Goal: Information Seeking & Learning: Learn about a topic

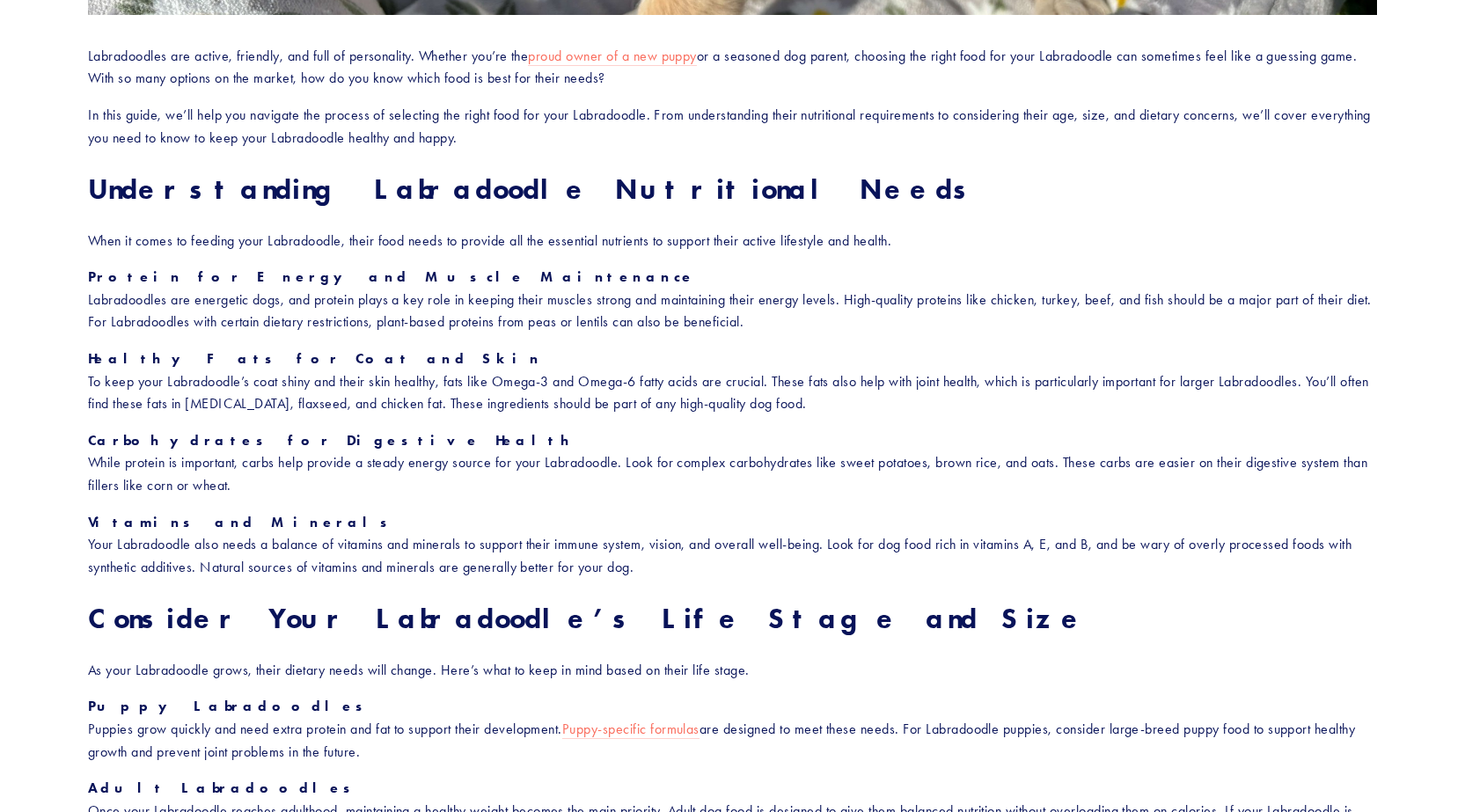
scroll to position [1144, 0]
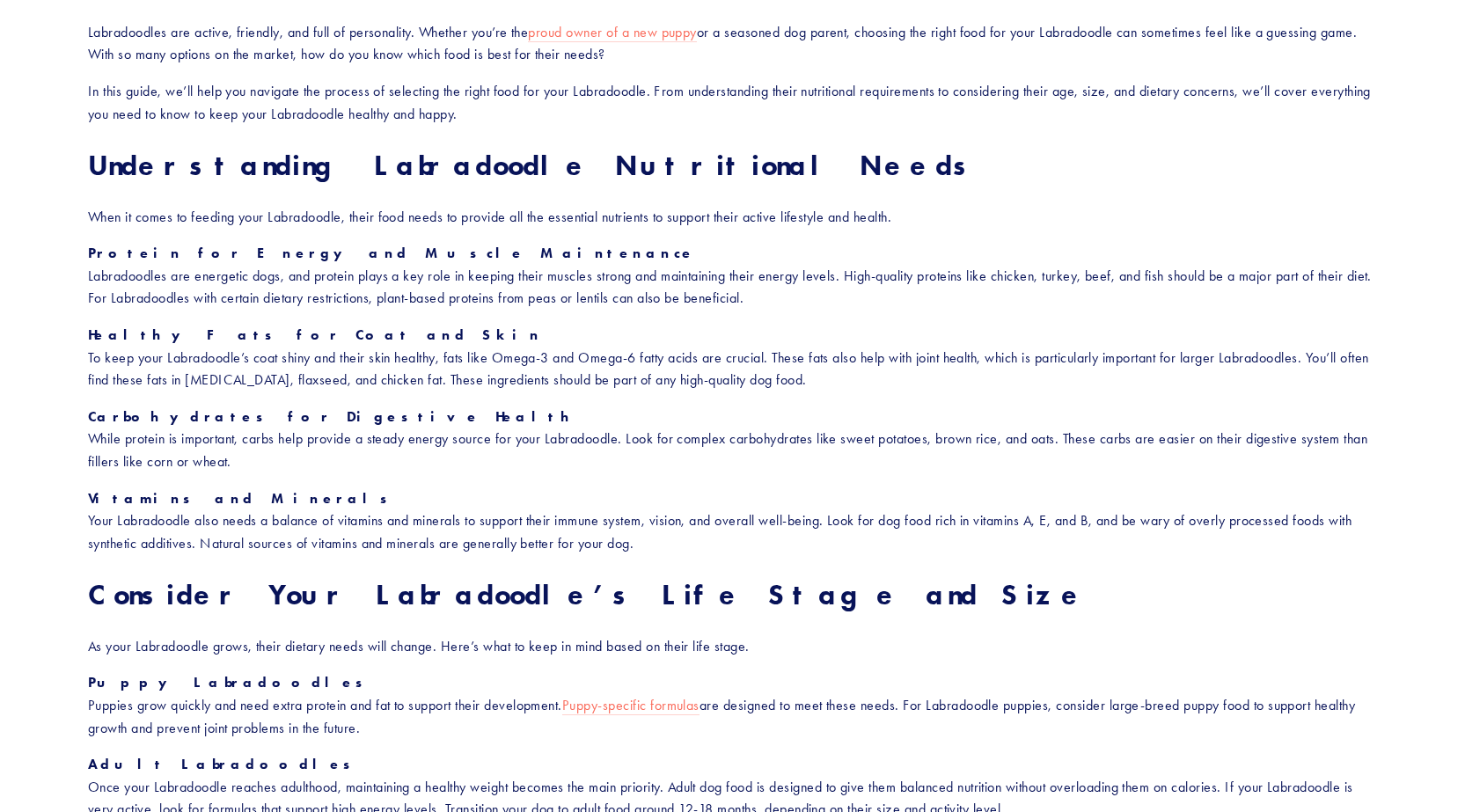
click at [1, 470] on section "How to Choose the Right Food for Your Labradoodle Labradoodles are active, frie…" at bounding box center [732, 731] width 1465 height 3479
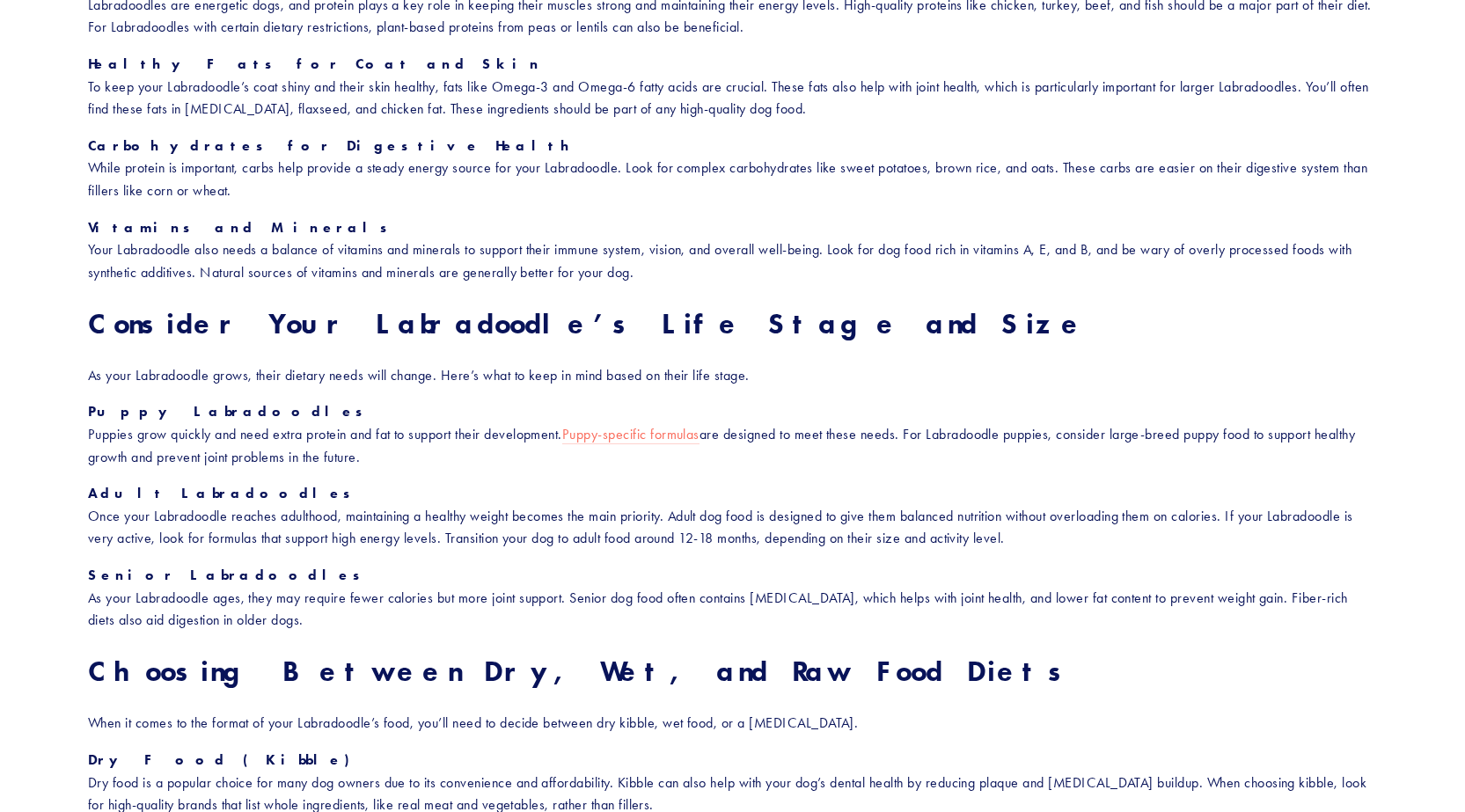
scroll to position [1495, 0]
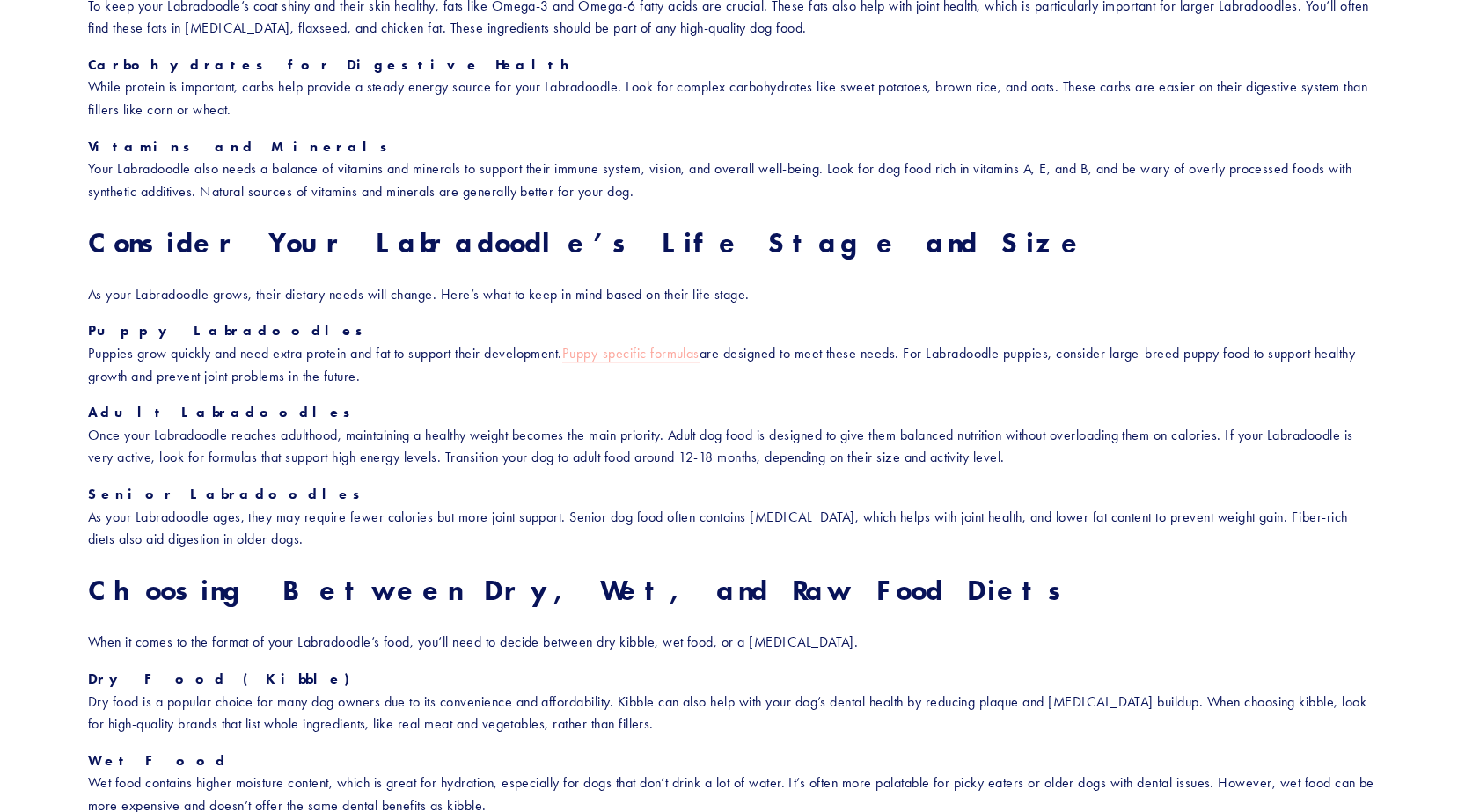
click at [650, 355] on link "Puppy-specific formulas" at bounding box center [630, 354] width 137 height 18
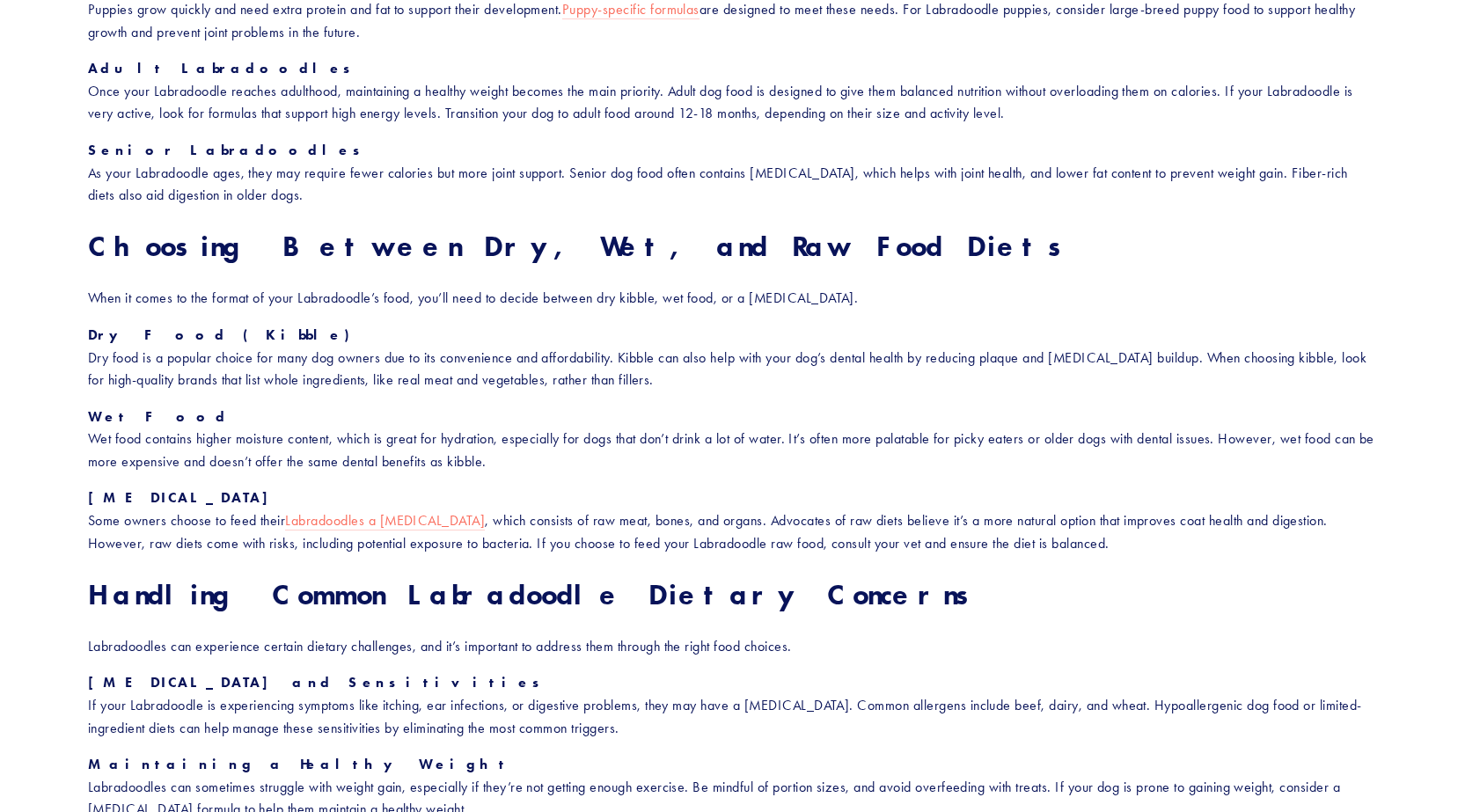
scroll to position [1927, 0]
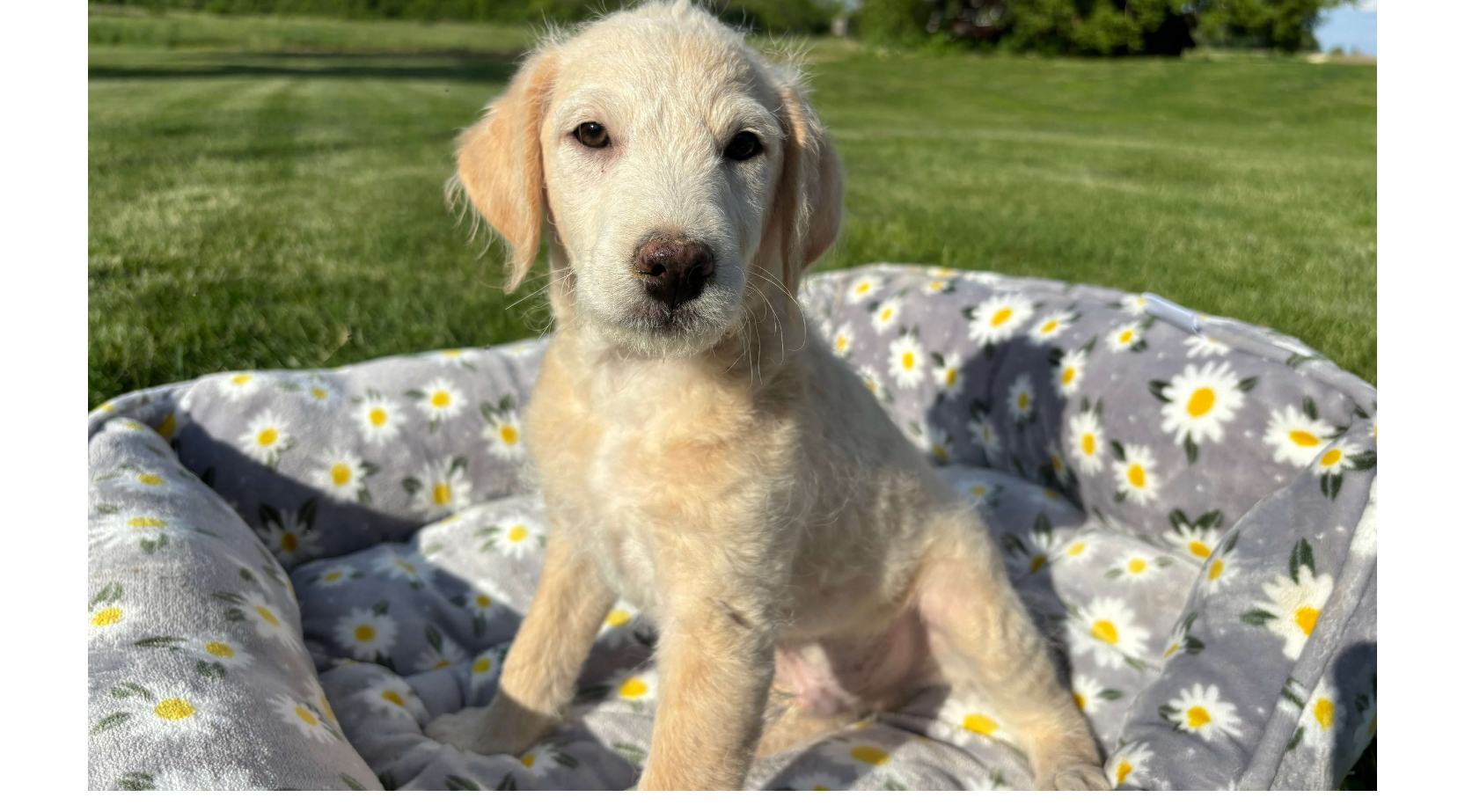
scroll to position [0, 0]
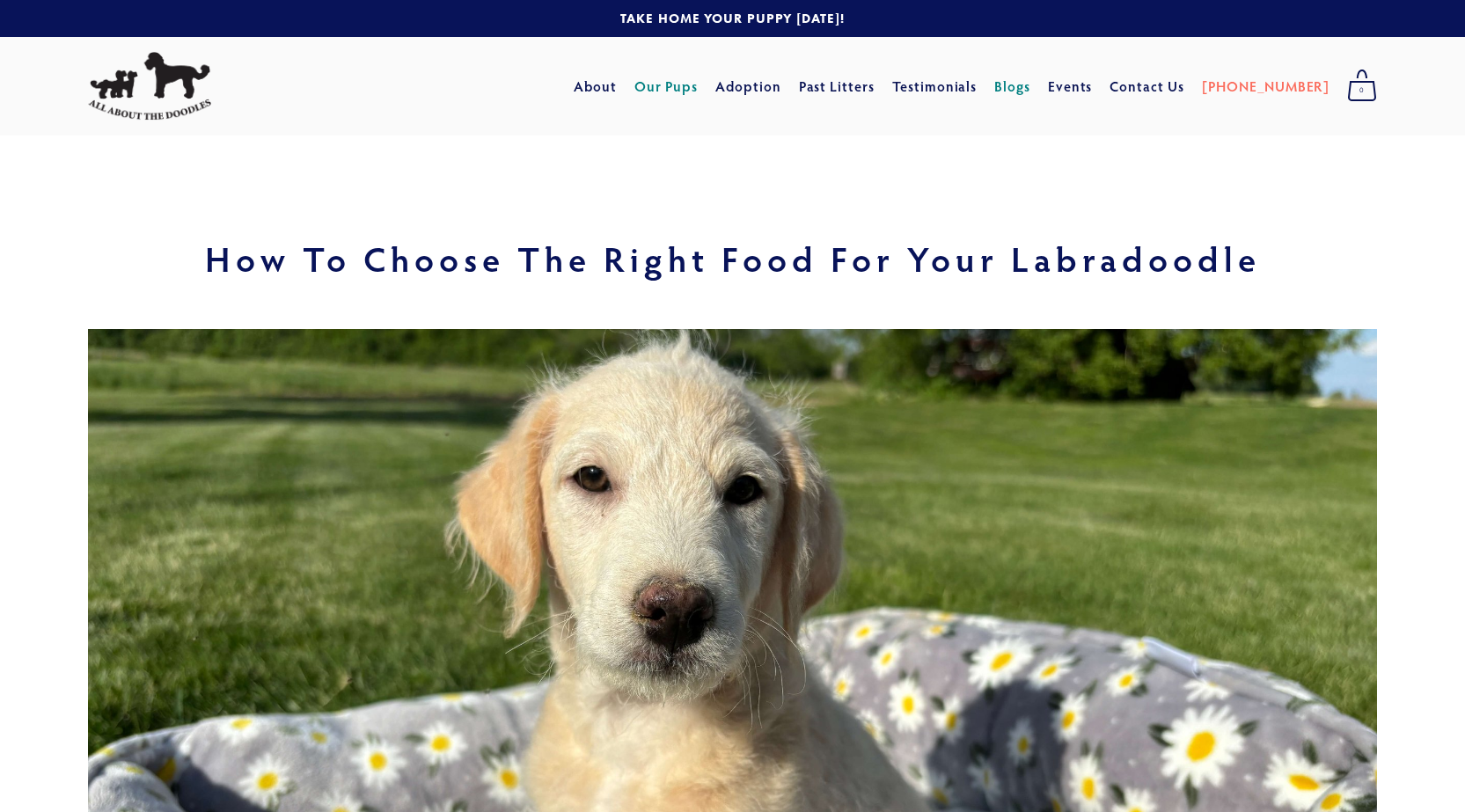
click at [698, 95] on link "Our Pups" at bounding box center [666, 86] width 64 height 31
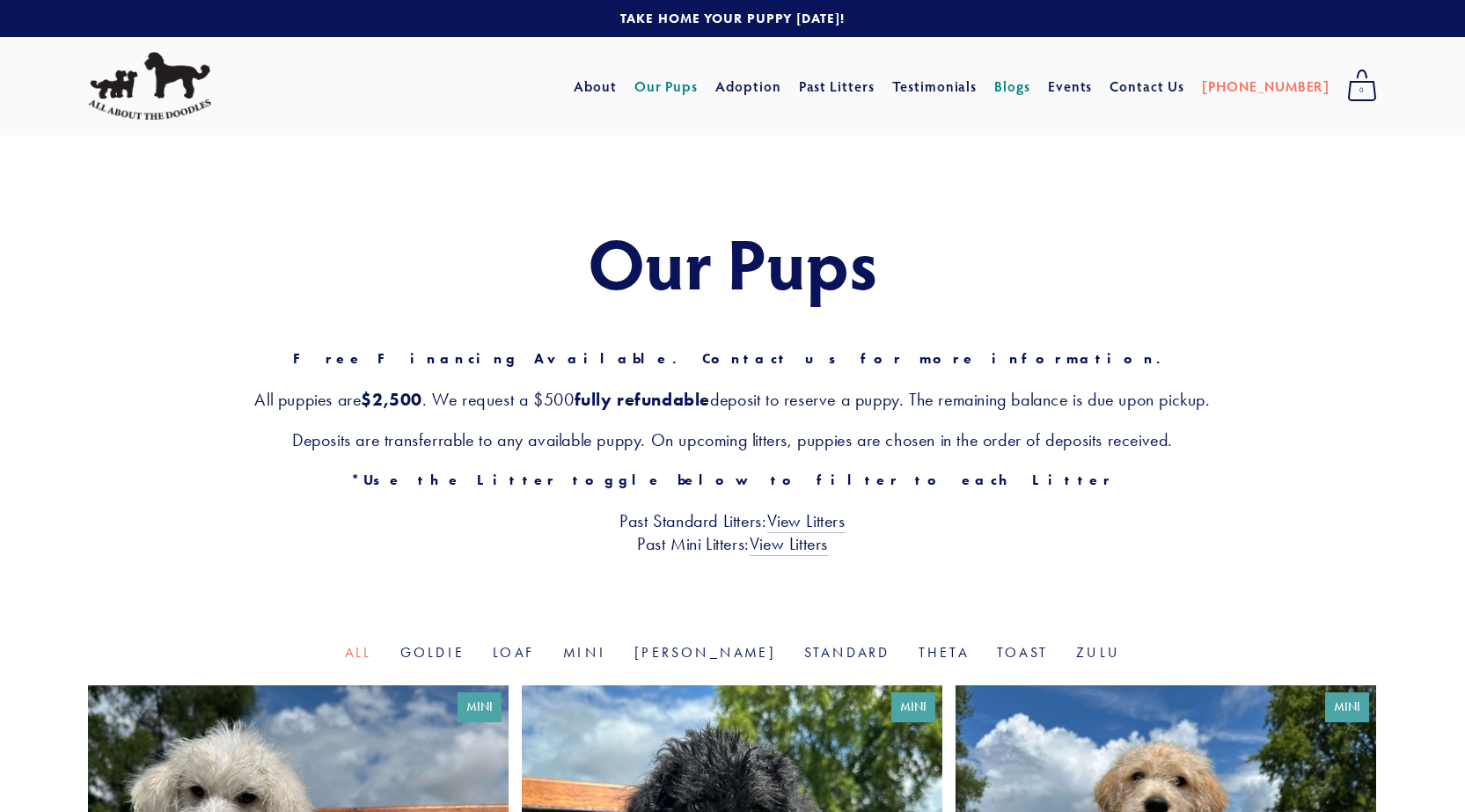
click at [1030, 92] on link "Blogs" at bounding box center [1012, 86] width 36 height 31
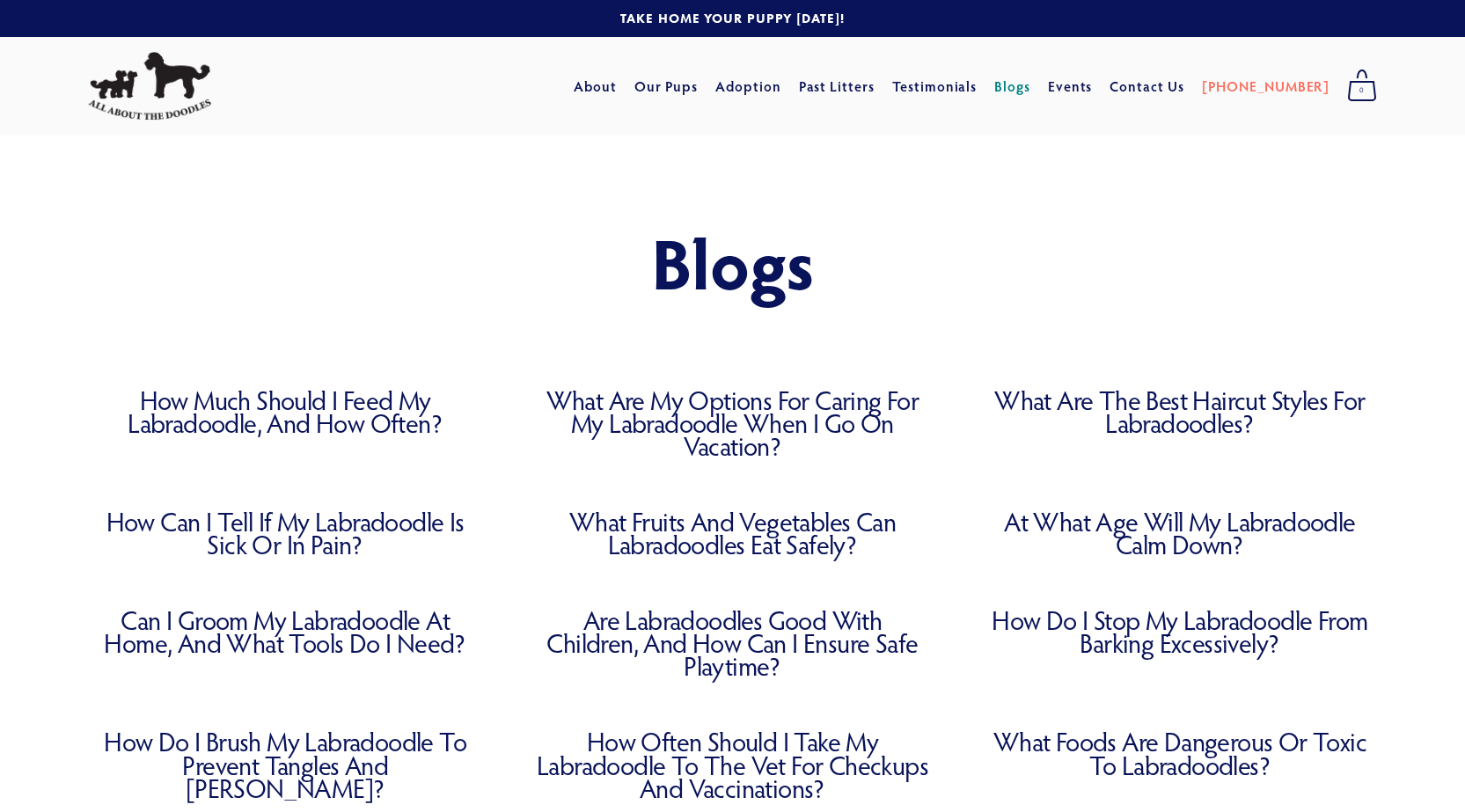
click at [291, 418] on link "How Much Should I Feed My Labradoodle, and How Often?" at bounding box center [285, 412] width 394 height 46
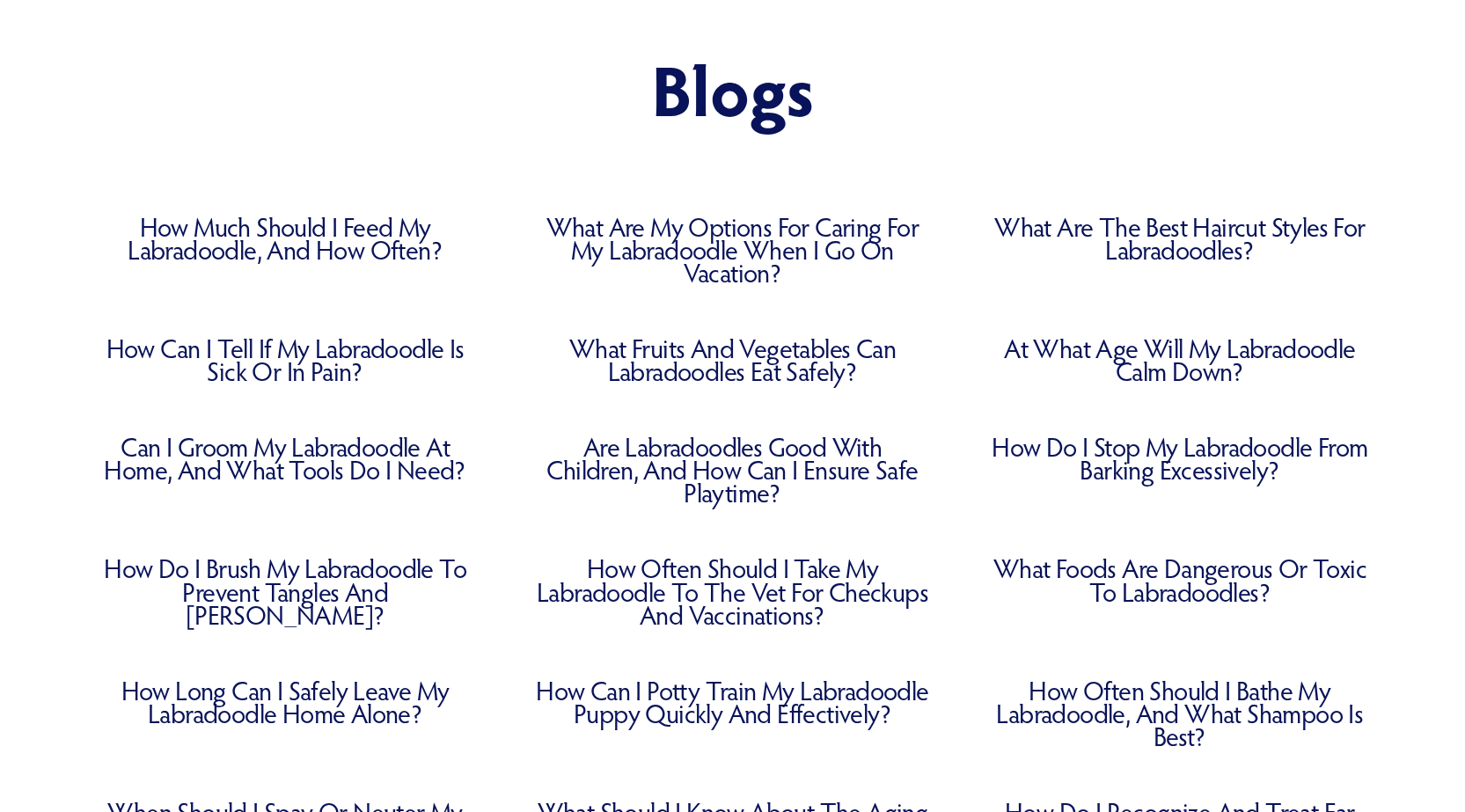
scroll to position [176, 0]
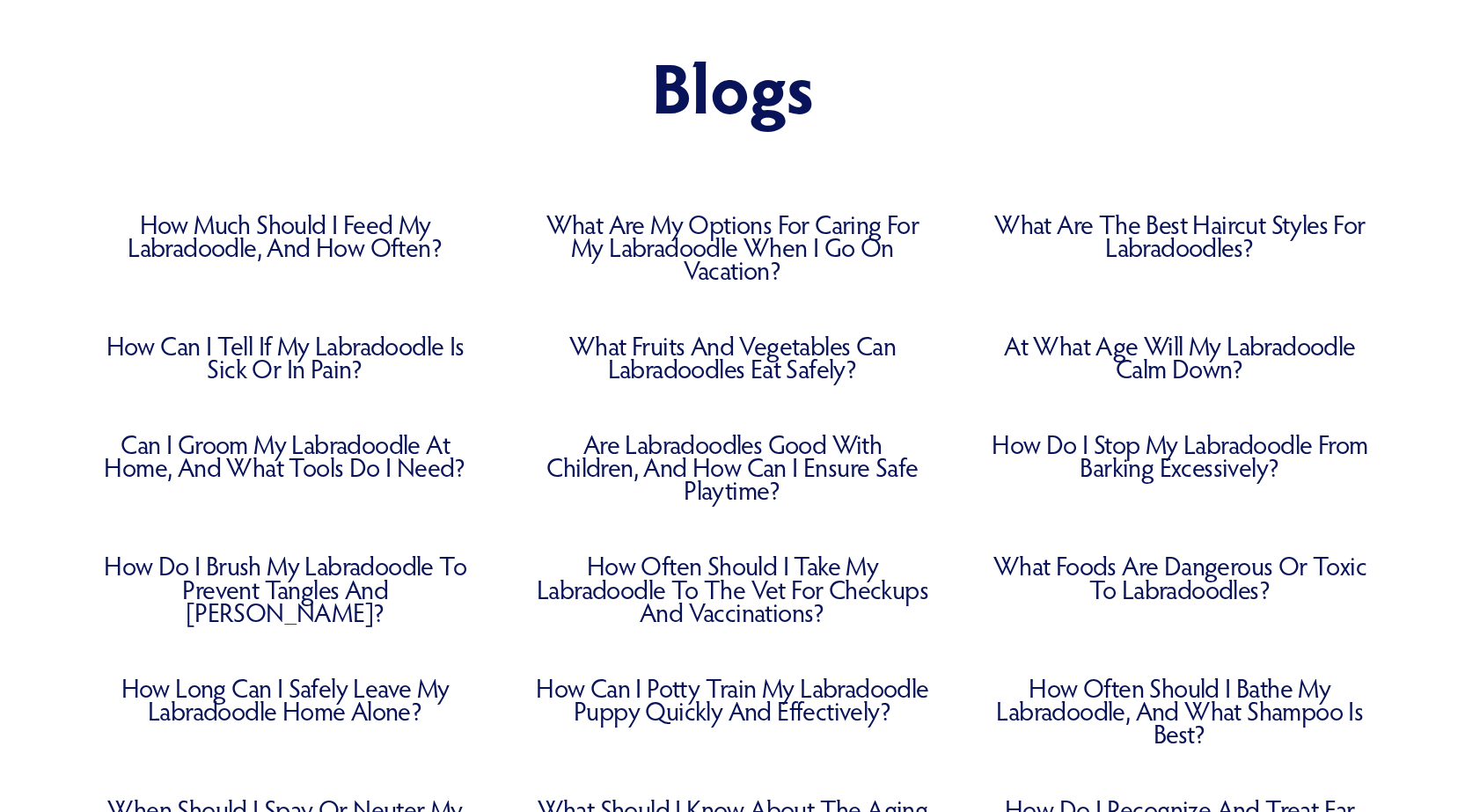
click at [294, 468] on link "Can I Groom My Labradoodle at Home, and What Tools Do I Need?" at bounding box center [285, 456] width 394 height 46
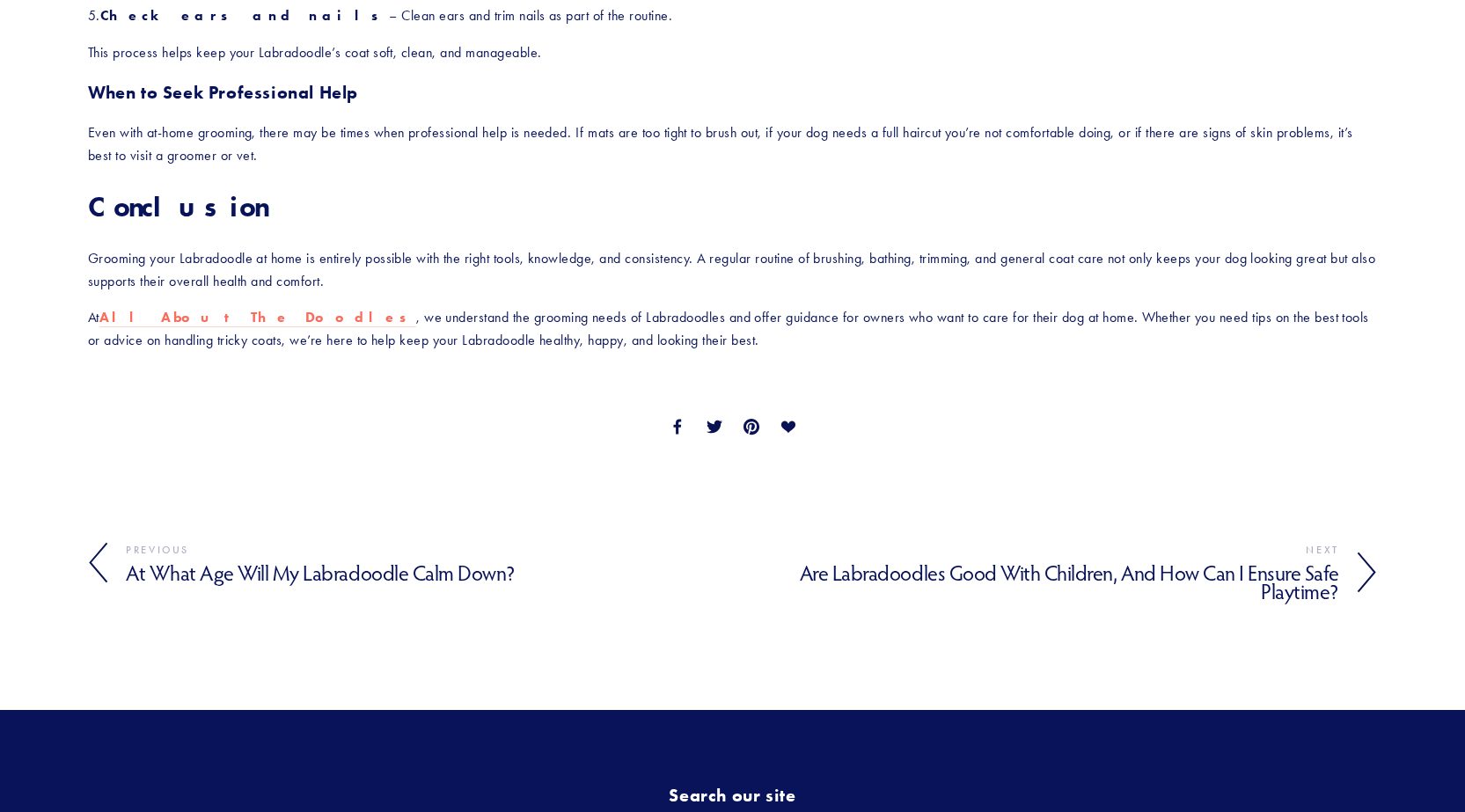
scroll to position [2814, 0]
